Goal: Information Seeking & Learning: Find contact information

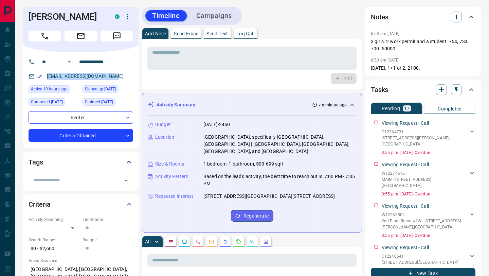
drag, startPoint x: 116, startPoint y: 77, endPoint x: 47, endPoint y: 75, distance: 70.0
click at [47, 75] on div "[EMAIL_ADDRESS][DOMAIN_NAME]" at bounding box center [81, 76] width 105 height 11
copy link "[EMAIL_ADDRESS][DOMAIN_NAME]"
click at [305, 24] on div "Timeline Campaigns" at bounding box center [252, 16] width 220 height 18
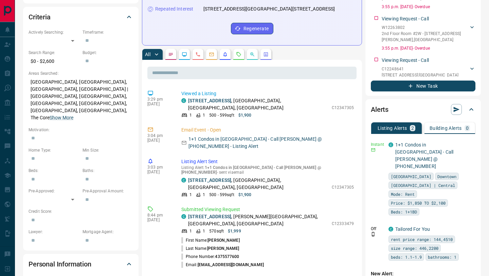
scroll to position [187, 0]
click at [214, 213] on link "[STREET_ADDRESS]" at bounding box center [209, 215] width 43 height 5
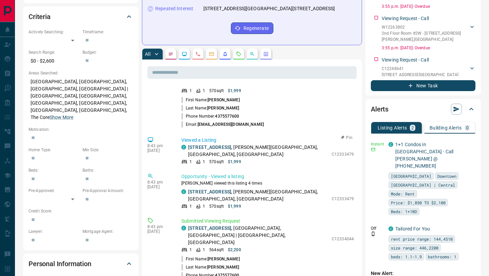
scroll to position [145, 0]
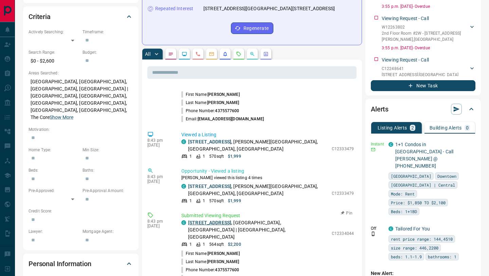
click at [217, 220] on link "[STREET_ADDRESS]" at bounding box center [209, 222] width 43 height 5
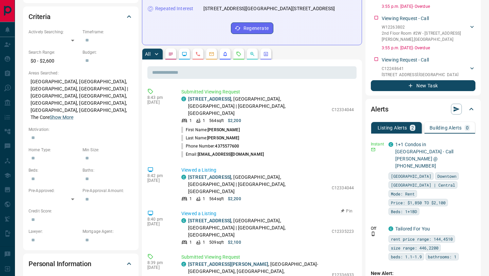
scroll to position [276, 0]
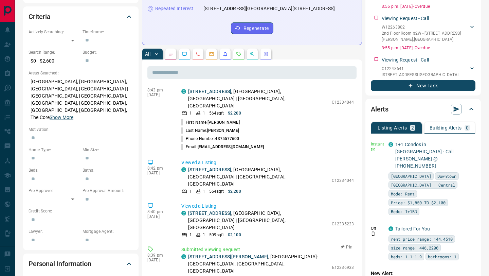
click at [217, 254] on link "[STREET_ADDRESS][PERSON_NAME]" at bounding box center [228, 256] width 80 height 5
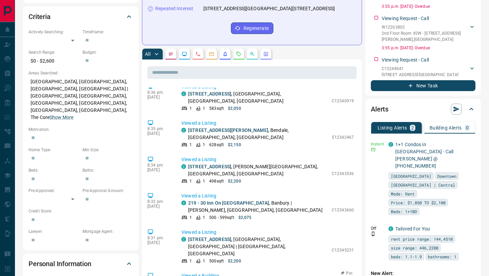
scroll to position [612, 0]
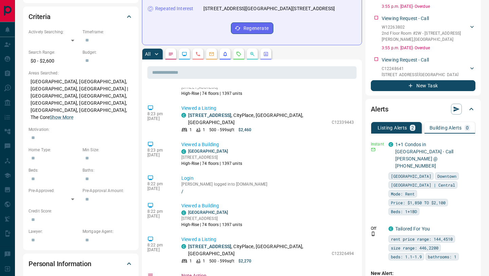
scroll to position [1055, 0]
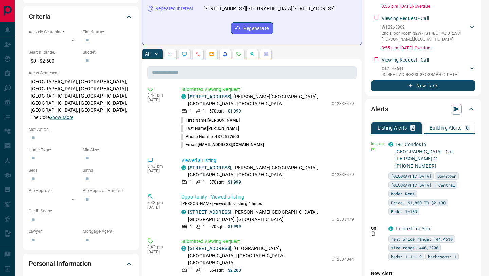
scroll to position [0, 0]
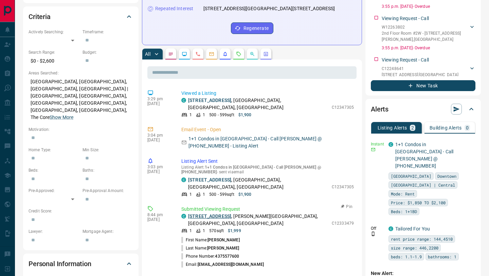
click at [226, 213] on link "[STREET_ADDRESS]" at bounding box center [209, 215] width 43 height 5
